Goal: Download file/media

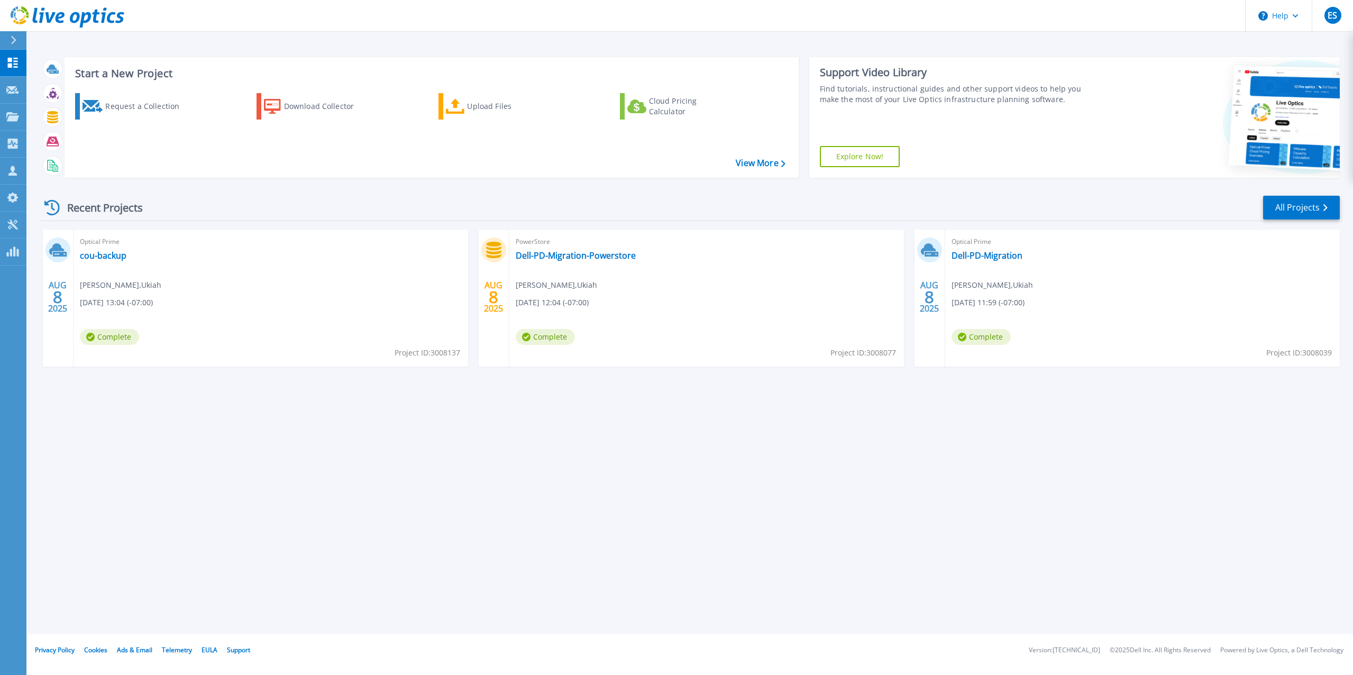
click at [843, 24] on header "Help ES Partner Team Member [PERSON_NAME] [EMAIL_ADDRESS][DOMAIN_NAME] redesign…" at bounding box center [676, 16] width 1353 height 32
click at [989, 251] on link "Dell-PD-Migration" at bounding box center [986, 255] width 71 height 11
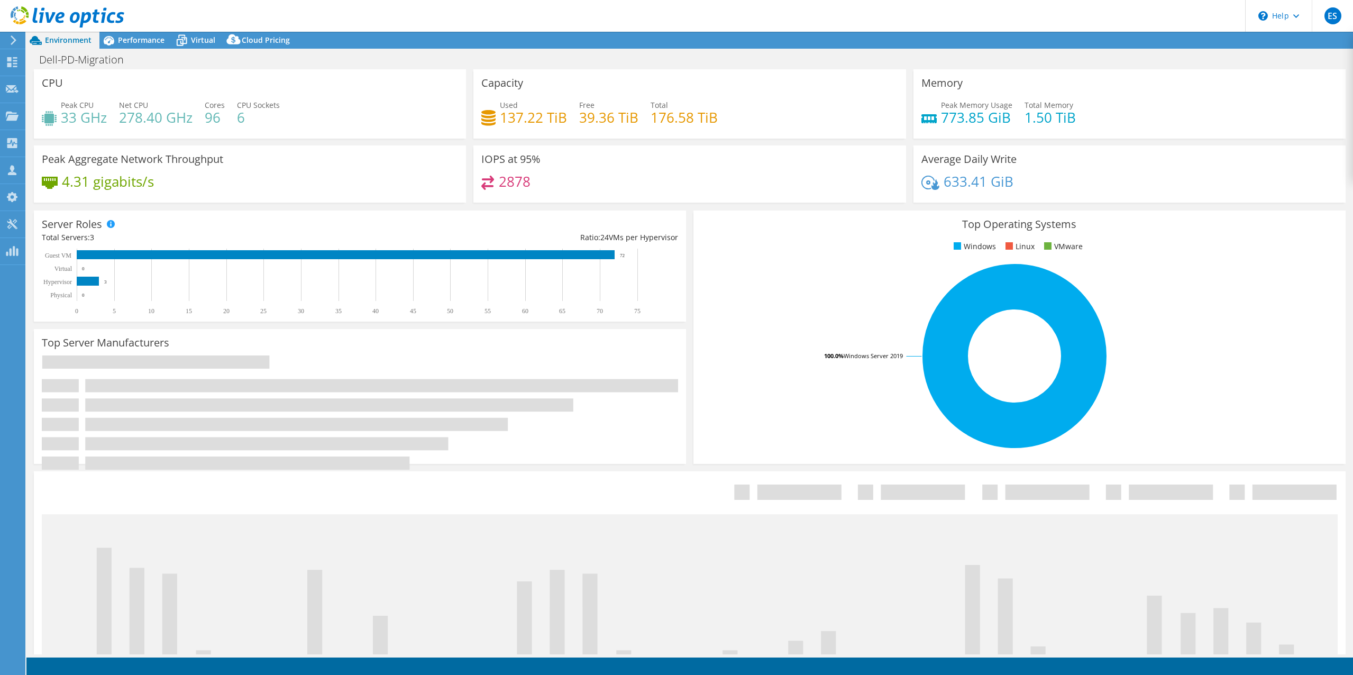
select select "USD"
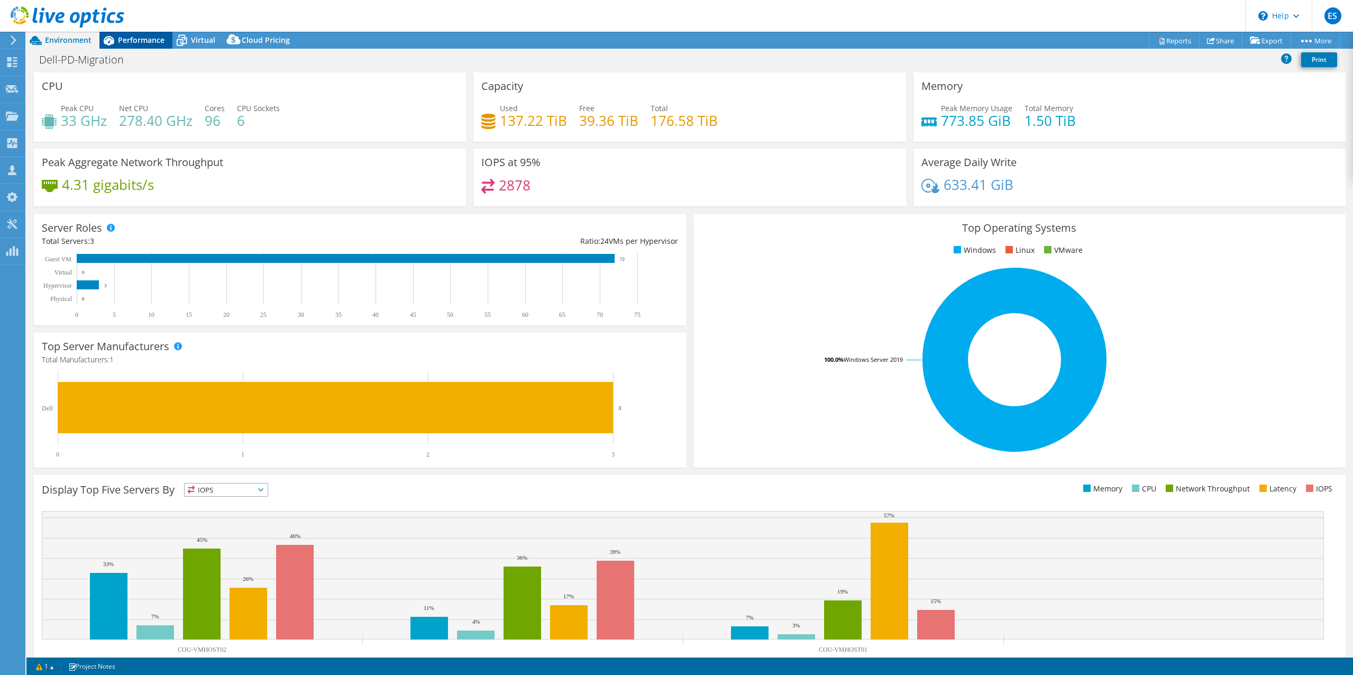
click at [126, 42] on span "Performance" at bounding box center [141, 40] width 47 height 10
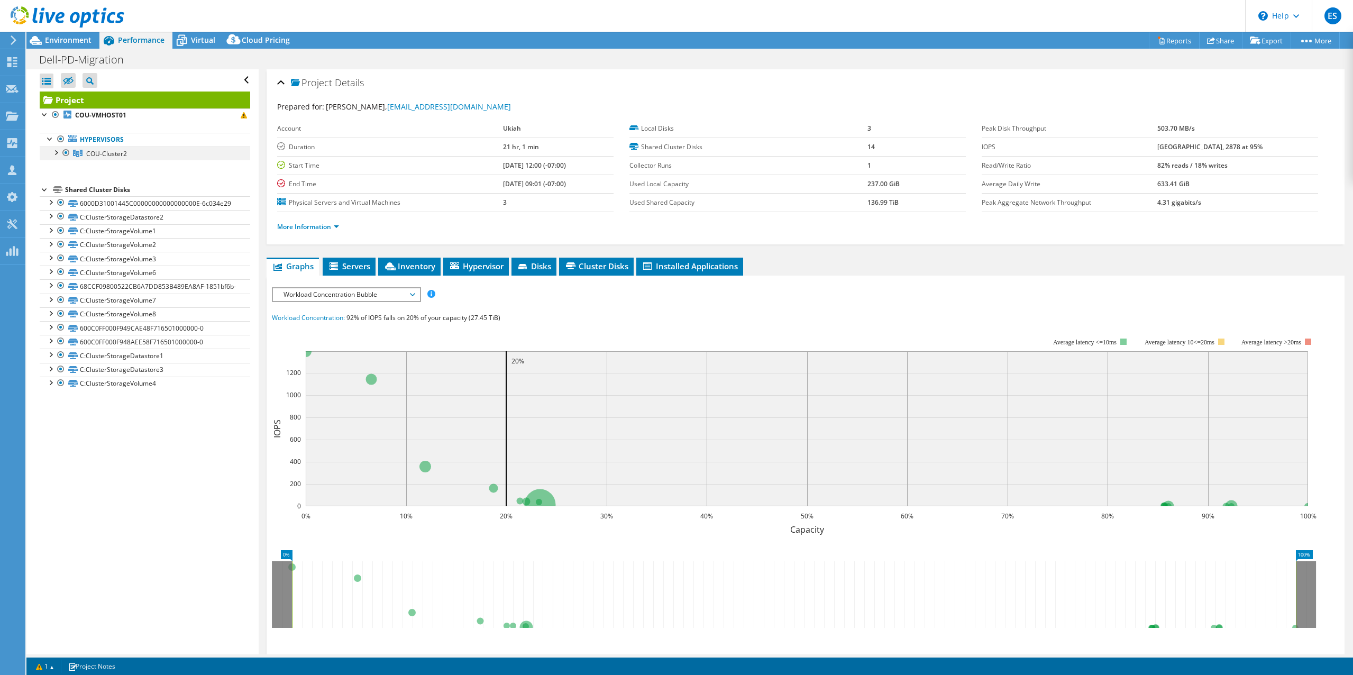
click at [57, 155] on div at bounding box center [55, 151] width 11 height 11
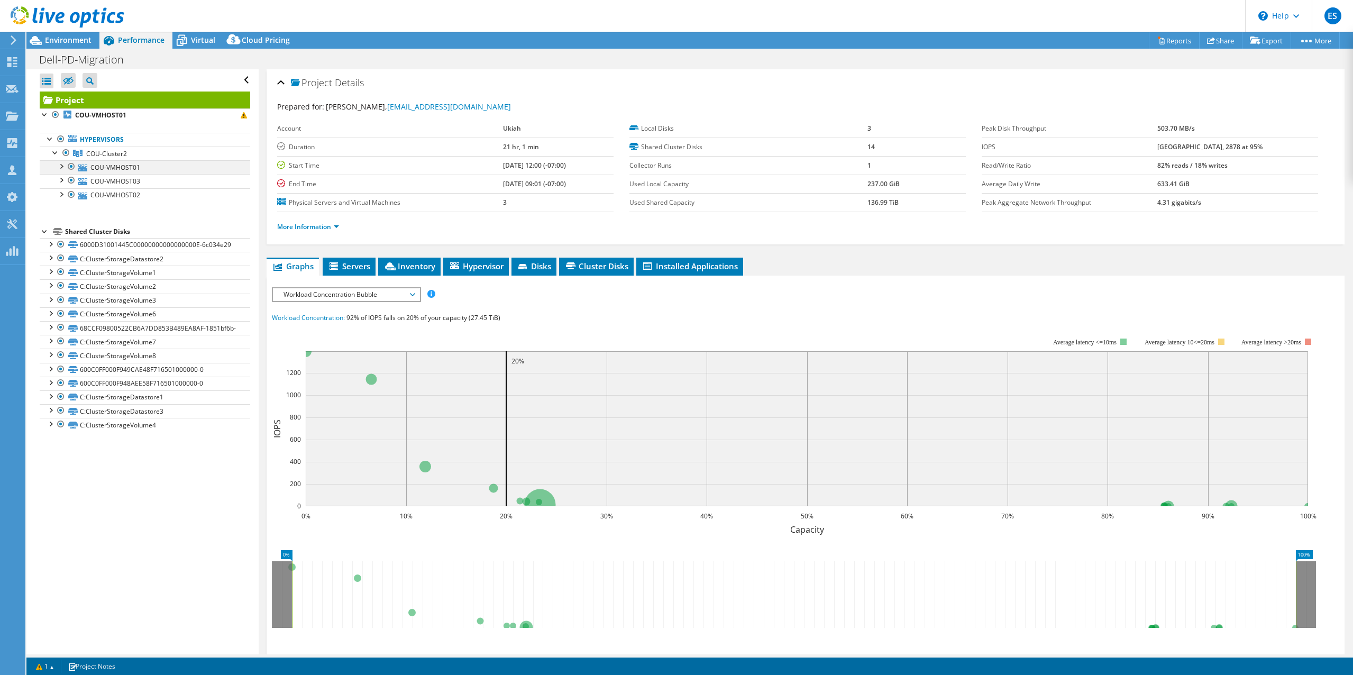
click at [61, 164] on div at bounding box center [61, 165] width 11 height 11
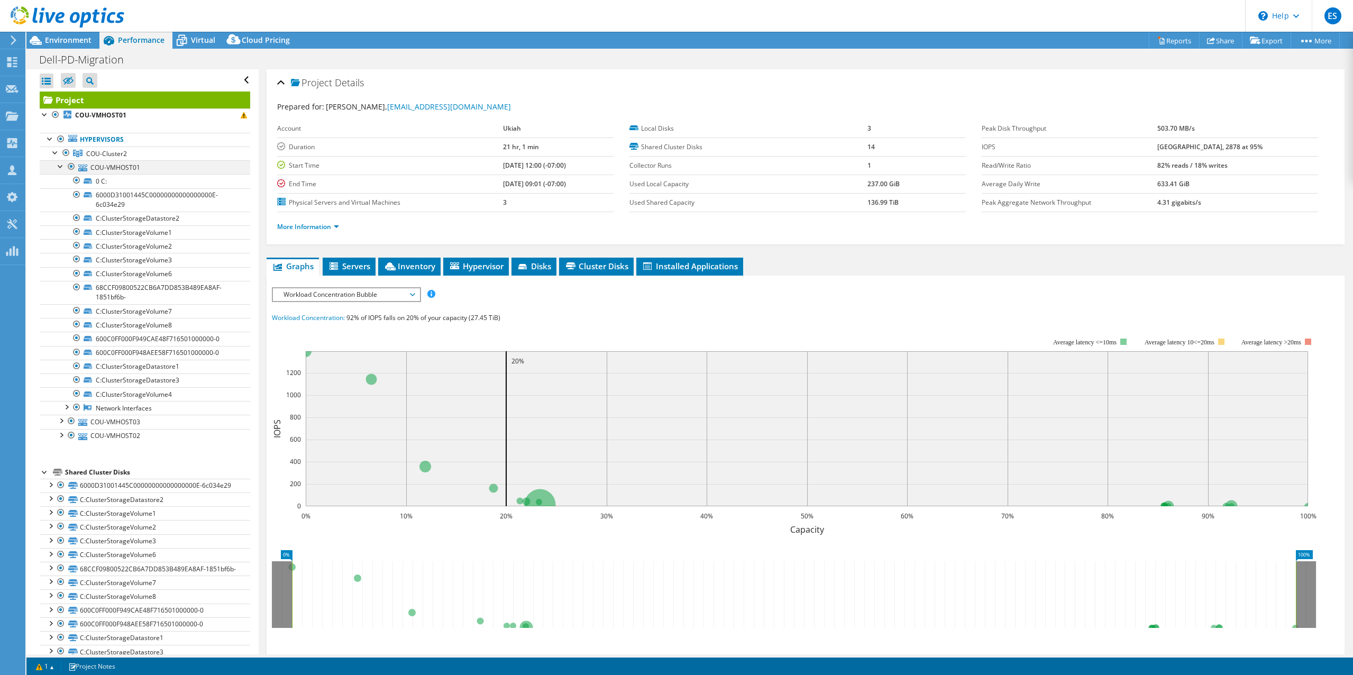
click at [59, 166] on div at bounding box center [61, 165] width 11 height 11
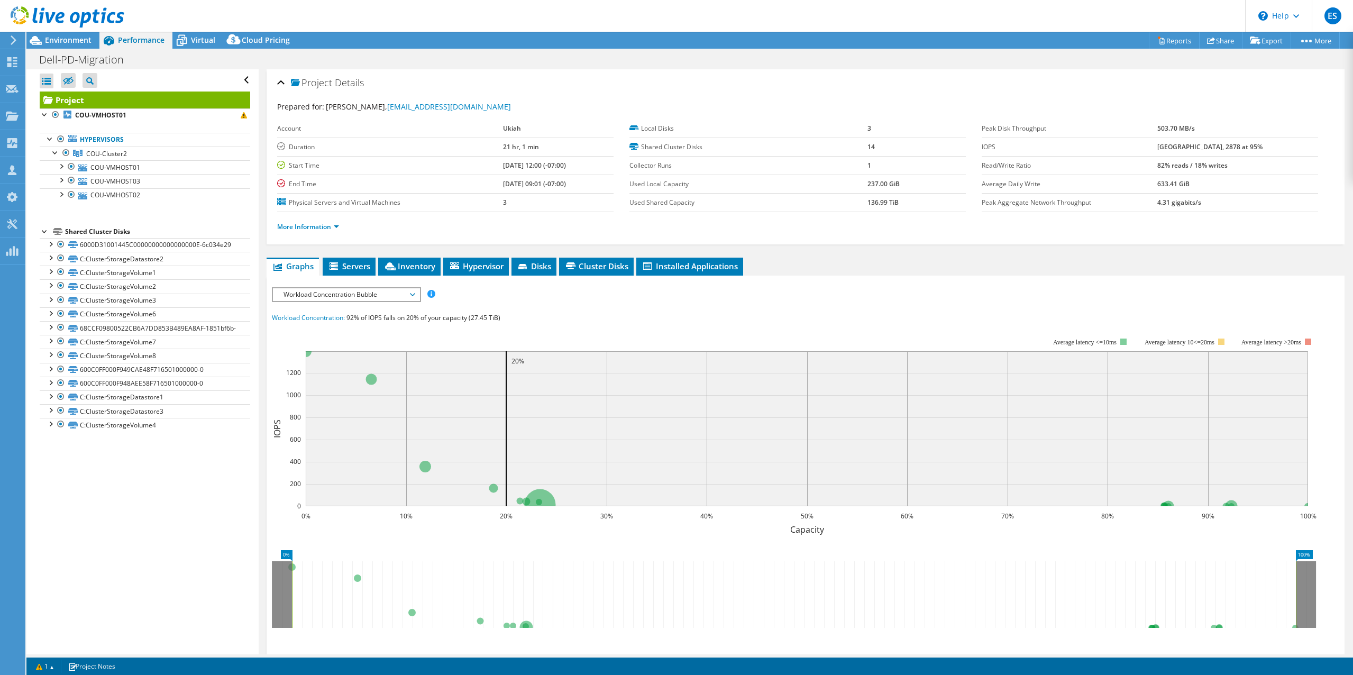
click at [843, 22] on header "ES Partner Team Member Eric Shouse eshouse@redesign-group.com redesign My Profi…" at bounding box center [676, 16] width 1353 height 32
click at [684, 15] on header "ES Partner Team Member Eric Shouse eshouse@redesign-group.com redesign My Profi…" at bounding box center [676, 16] width 1353 height 32
click at [609, 44] on div "Project Actions Project Actions Reports Share Export vSAN ReadyNode Sizer" at bounding box center [689, 40] width 1326 height 17
click at [612, 73] on div "Project Details" at bounding box center [805, 83] width 1056 height 23
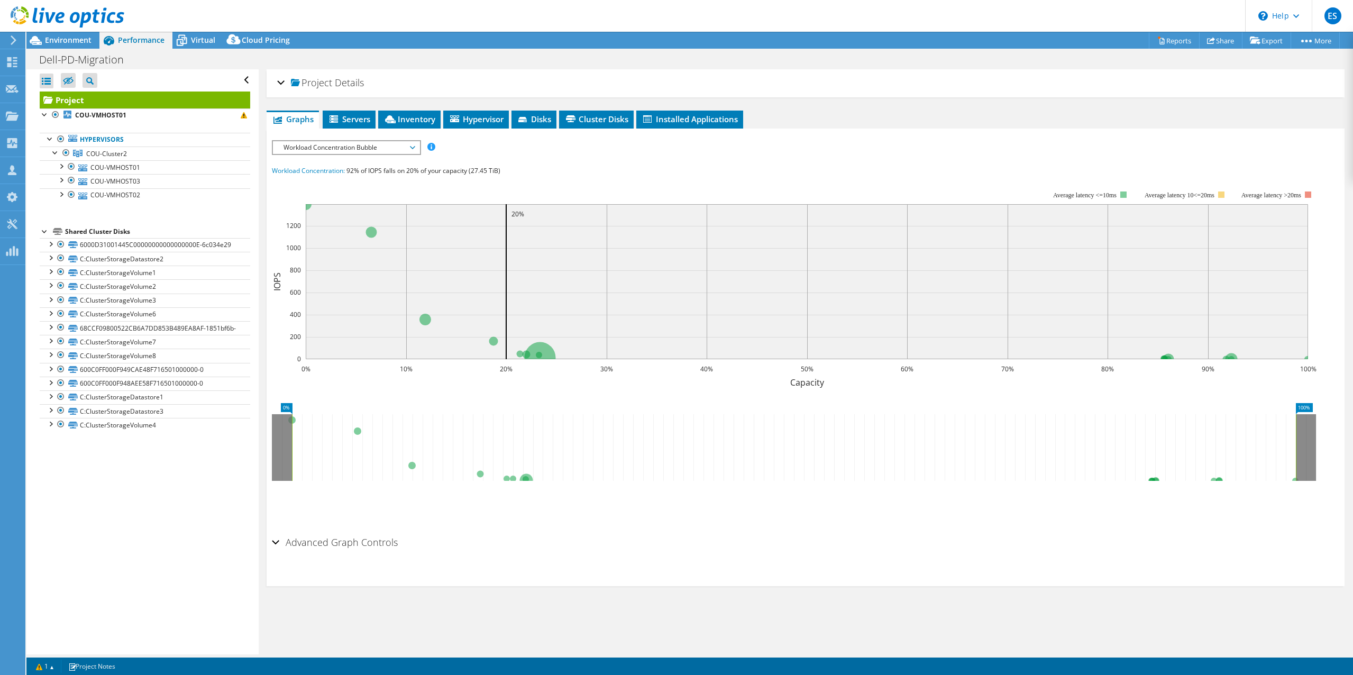
click at [919, 67] on div "Dell-PD-Migration Print" at bounding box center [689, 60] width 1326 height 20
click at [915, 90] on div "Project Details" at bounding box center [805, 83] width 1056 height 23
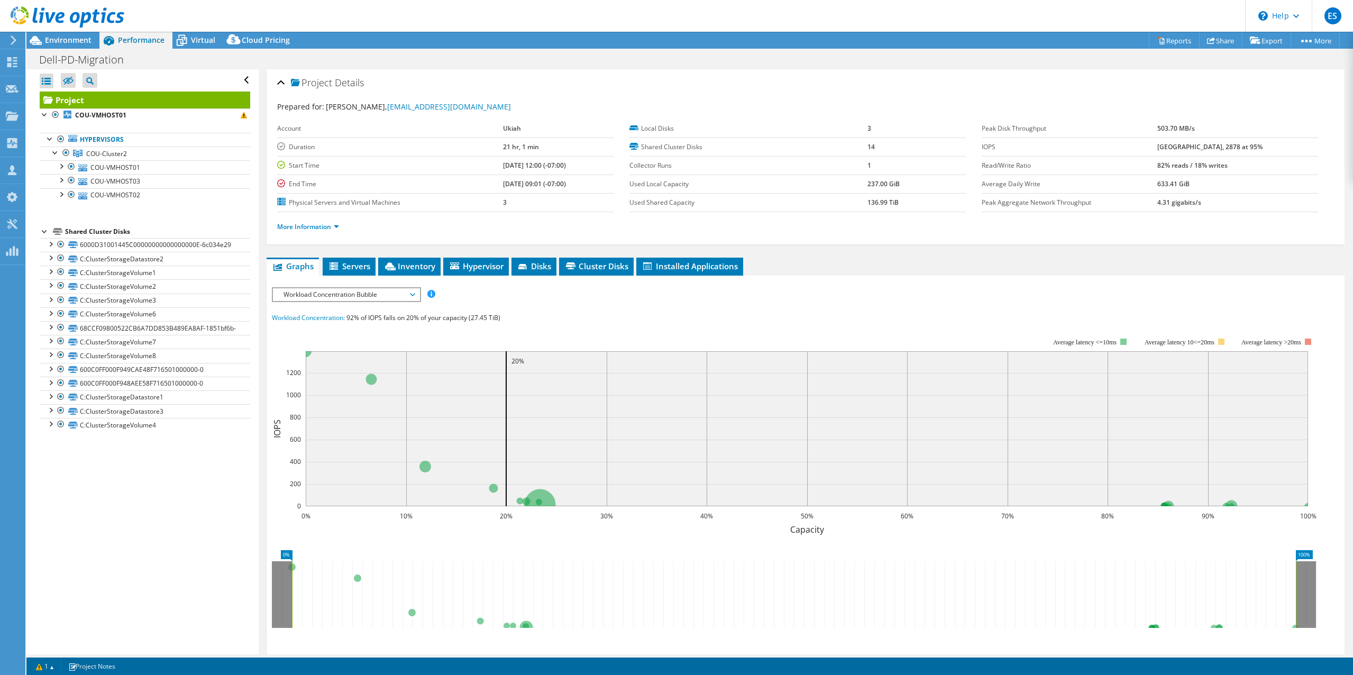
click at [1051, 16] on header "ES Partner Team Member Eric Shouse eshouse@redesign-group.com redesign My Profi…" at bounding box center [676, 16] width 1353 height 32
click at [1272, 42] on link "Export" at bounding box center [1265, 40] width 49 height 16
click at [1166, 39] on link "Reports" at bounding box center [1173, 40] width 51 height 16
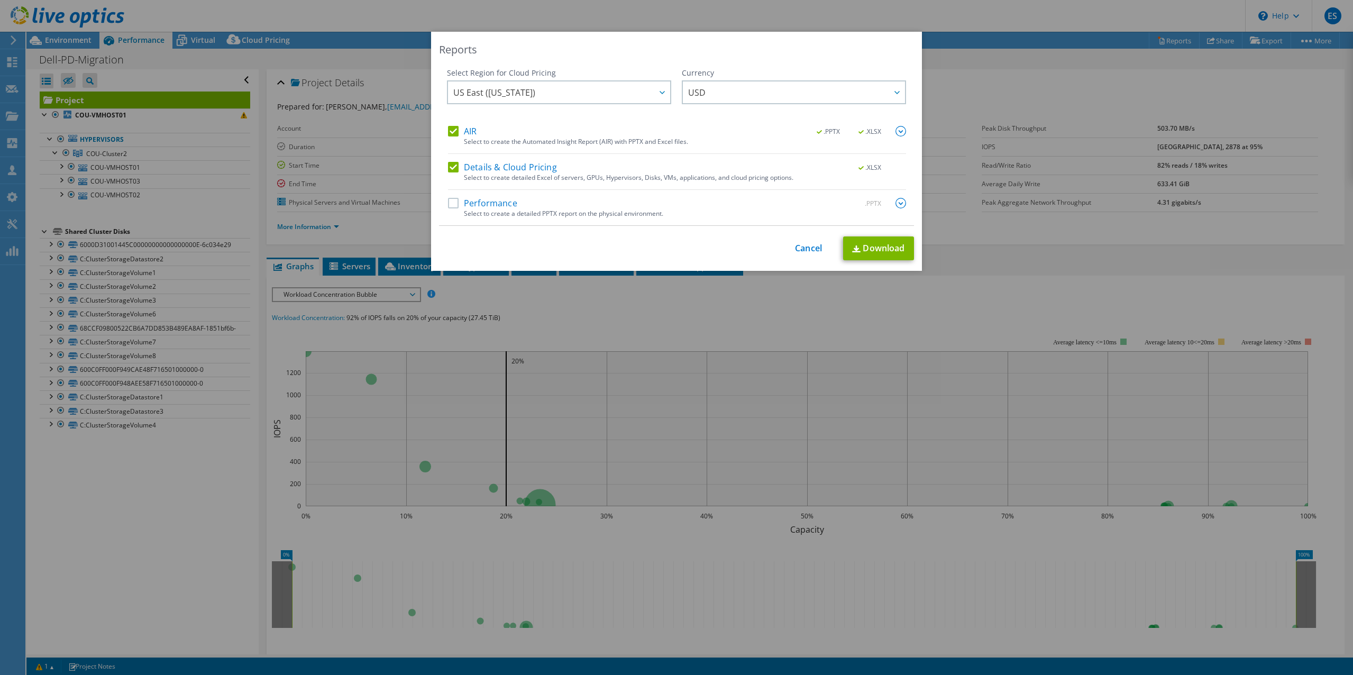
click at [448, 132] on label "AIR" at bounding box center [462, 131] width 29 height 11
click at [0, 0] on input "AIR" at bounding box center [0, 0] width 0 height 0
click at [449, 168] on label "Details & Cloud Pricing" at bounding box center [502, 167] width 109 height 11
click at [0, 0] on input "Details & Cloud Pricing" at bounding box center [0, 0] width 0 height 0
click at [448, 203] on label "Performance" at bounding box center [482, 203] width 69 height 11
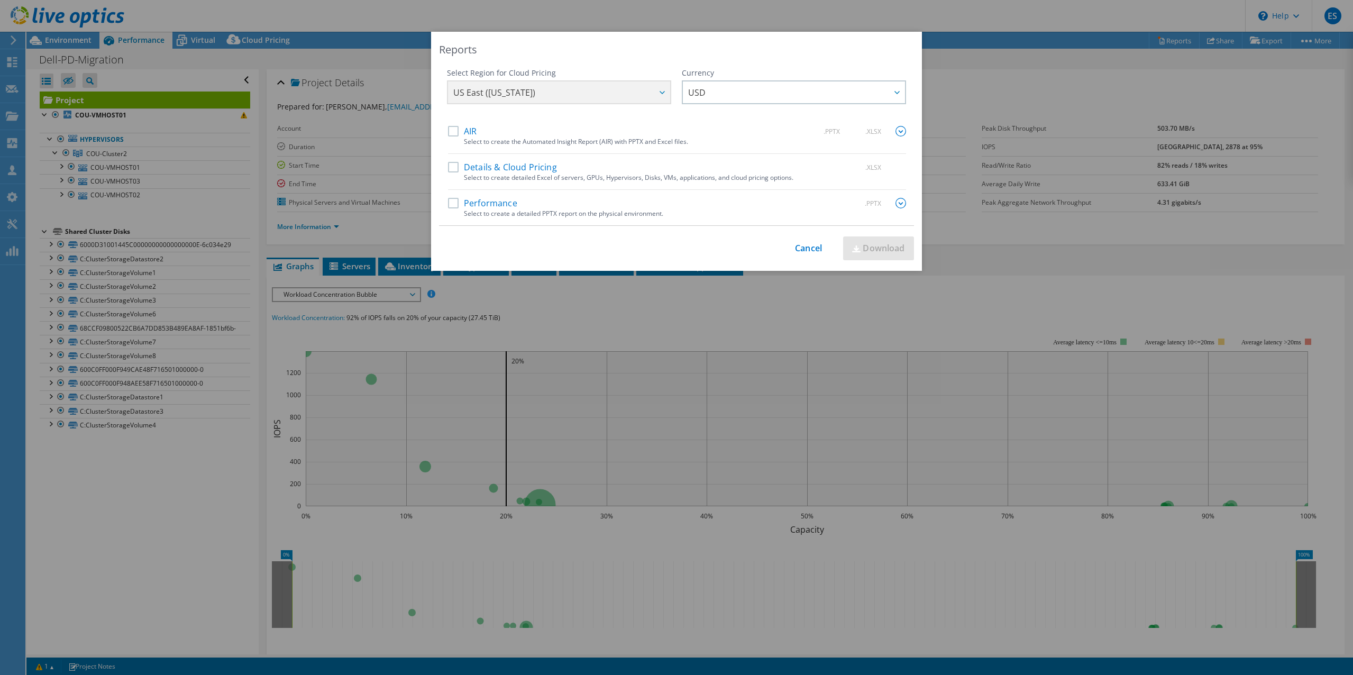
click at [0, 0] on input "Performance" at bounding box center [0, 0] width 0 height 0
click at [449, 132] on label "AIR" at bounding box center [462, 131] width 29 height 11
click at [0, 0] on input "AIR" at bounding box center [0, 0] width 0 height 0
drag, startPoint x: 448, startPoint y: 206, endPoint x: 453, endPoint y: 206, distance: 5.3
click at [448, 206] on label "Performance" at bounding box center [482, 203] width 69 height 11
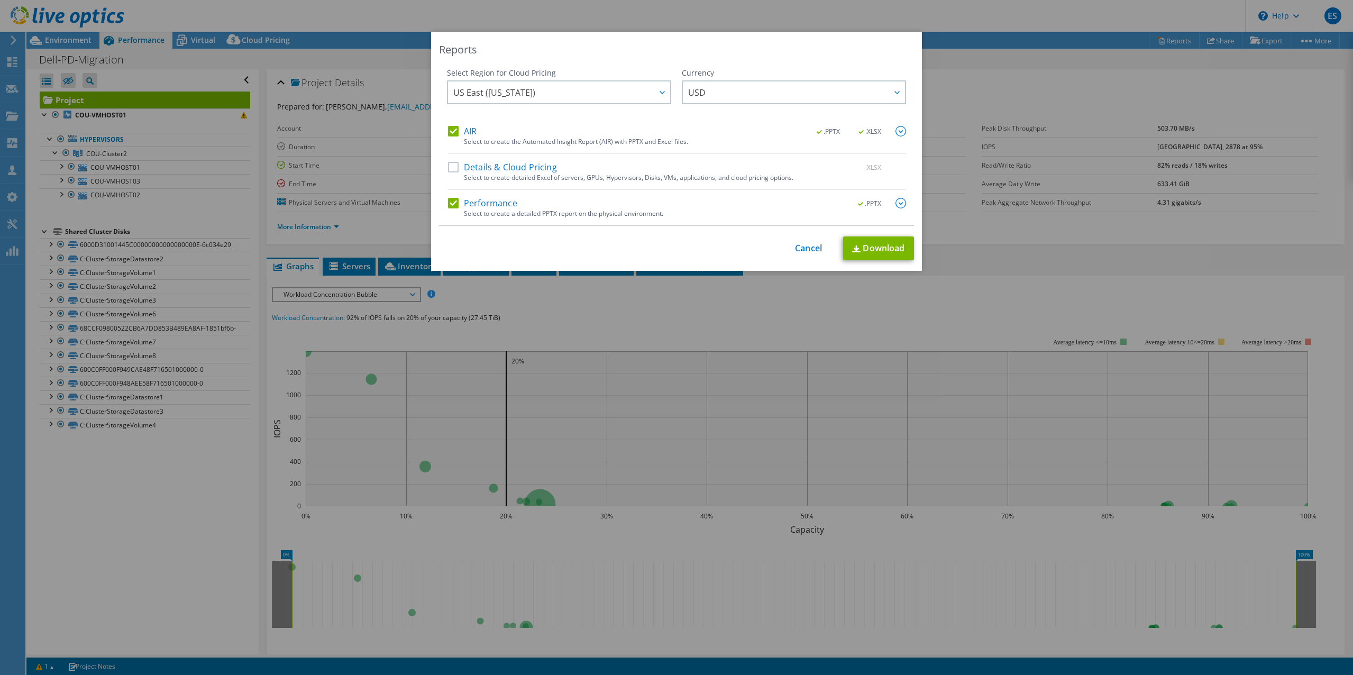
click at [0, 0] on input "Performance" at bounding box center [0, 0] width 0 height 0
click at [875, 249] on link "Download" at bounding box center [878, 248] width 71 height 24
drag, startPoint x: 799, startPoint y: 250, endPoint x: 951, endPoint y: 204, distance: 158.6
click at [799, 250] on link "Cancel" at bounding box center [808, 248] width 27 height 10
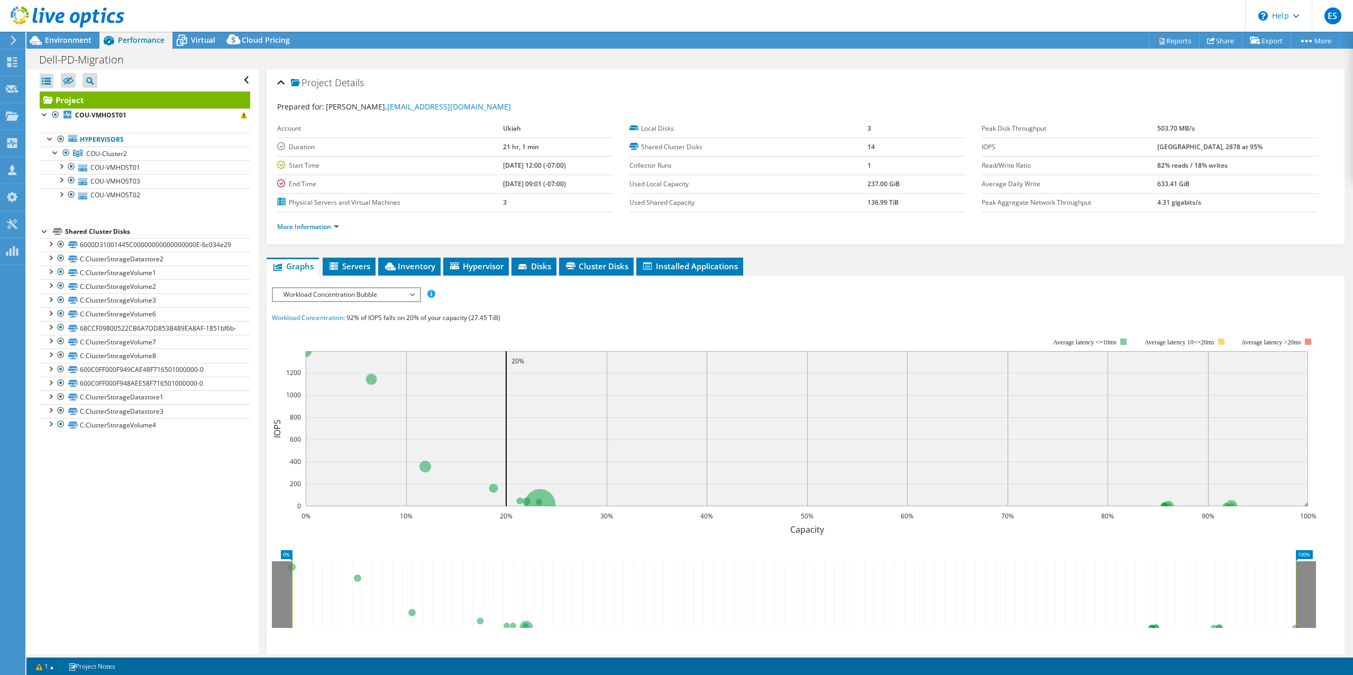
click at [787, 23] on header "ES Partner Team Member Eric Shouse eshouse@redesign-group.com redesign My Profi…" at bounding box center [676, 16] width 1353 height 32
click at [778, 19] on header "ES Partner Team Member Eric Shouse eshouse@redesign-group.com redesign My Profi…" at bounding box center [676, 16] width 1353 height 32
click at [1162, 39] on link "Reports" at bounding box center [1173, 40] width 51 height 16
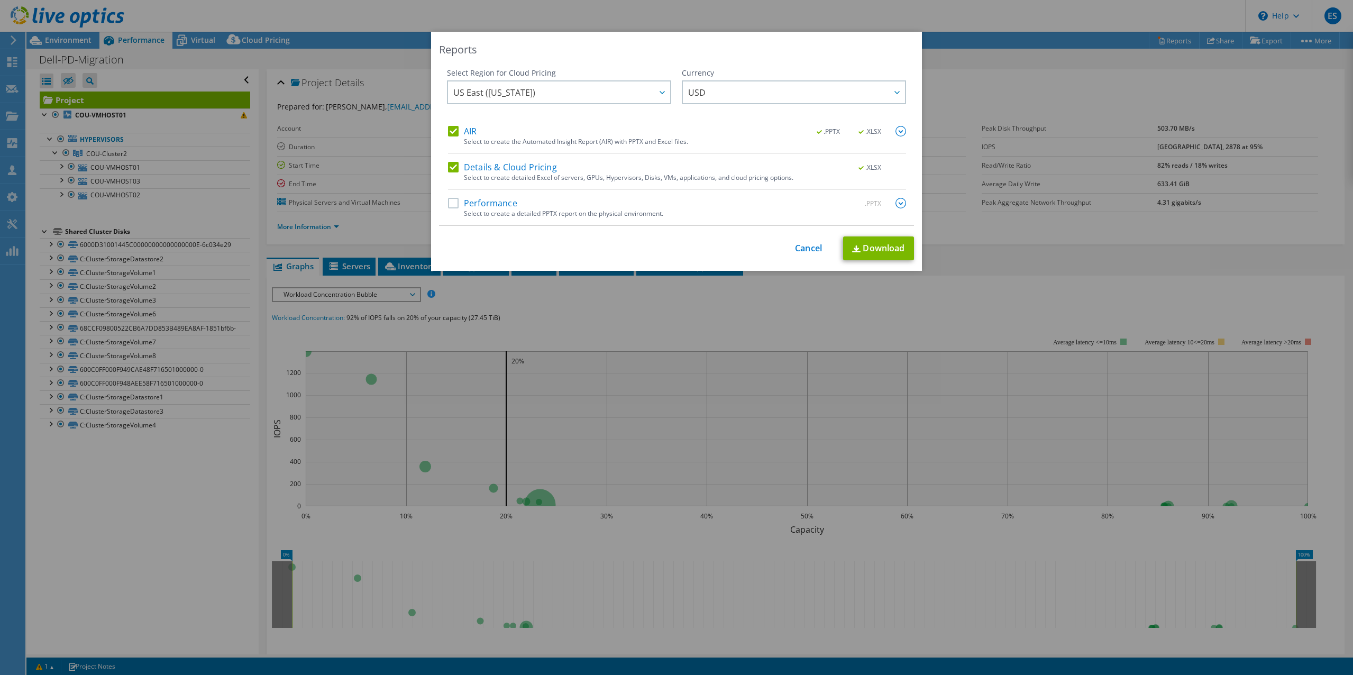
click at [452, 133] on label "AIR" at bounding box center [462, 131] width 29 height 11
click at [0, 0] on input "AIR" at bounding box center [0, 0] width 0 height 0
click at [883, 250] on link "Download" at bounding box center [878, 248] width 71 height 24
click at [784, 44] on div "Reports" at bounding box center [676, 49] width 475 height 15
click at [804, 249] on link "Cancel" at bounding box center [808, 248] width 27 height 10
